Goal: Task Accomplishment & Management: Use online tool/utility

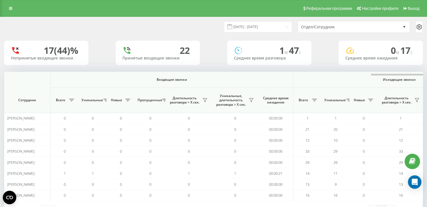
scroll to position [0, 239]
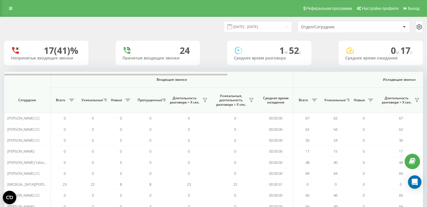
click at [354, 26] on div "Отдел/Сотрудник" at bounding box center [334, 27] width 67 height 5
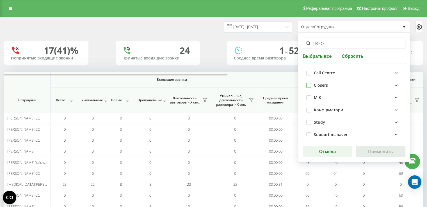
click at [306, 83] on label at bounding box center [308, 83] width 5 height 0
checkbox input "true"
click at [363, 151] on button "Применить" at bounding box center [381, 151] width 50 height 11
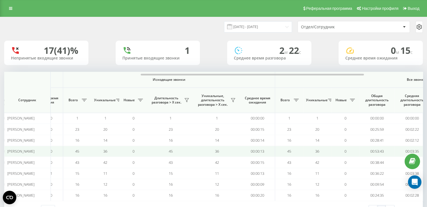
scroll to position [0, 239]
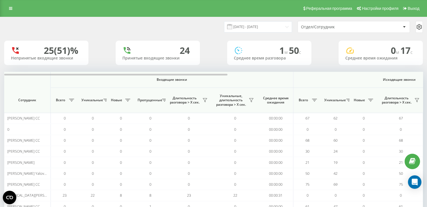
click at [315, 26] on div "Отдел/Сотрудник" at bounding box center [334, 27] width 67 height 5
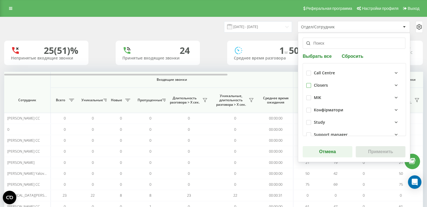
click at [307, 83] on label at bounding box center [308, 83] width 5 height 0
checkbox input "true"
click at [374, 156] on button "Применить" at bounding box center [381, 151] width 50 height 11
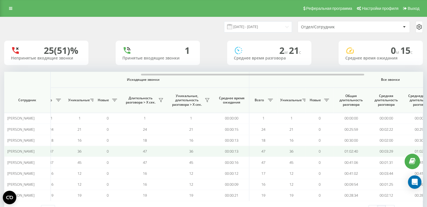
scroll to position [0, 264]
